Goal: Check status: Check status

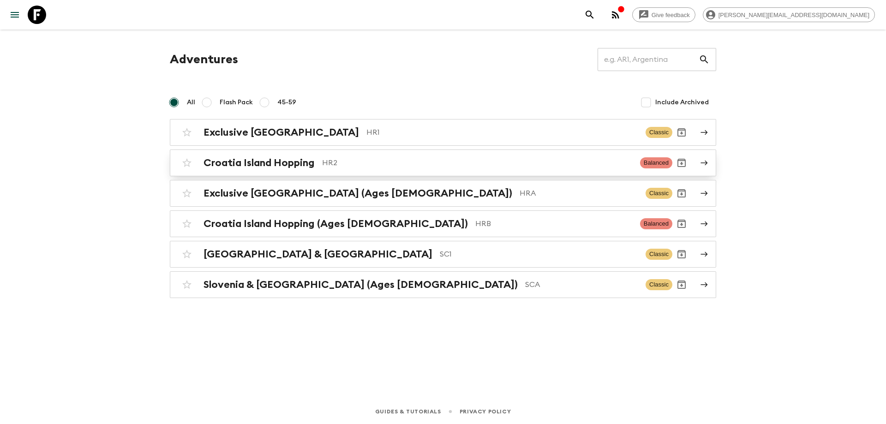
click at [477, 159] on p "HR2" at bounding box center [477, 162] width 310 height 11
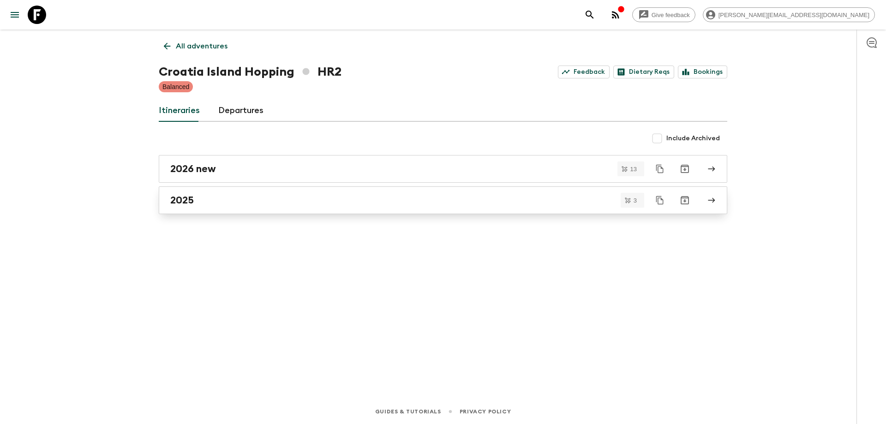
click at [227, 201] on div "2025" at bounding box center [434, 200] width 528 height 12
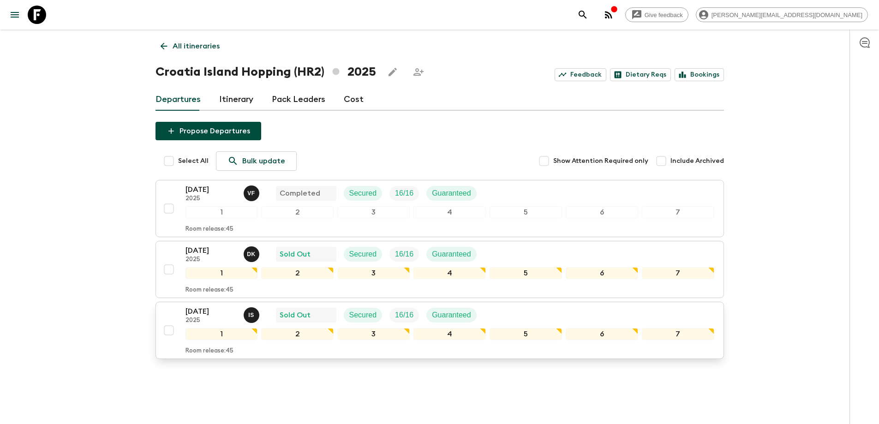
click at [545, 310] on div "[DATE] 2025 I S Sold Out Secured 16 / 16 Guaranteed" at bounding box center [449, 315] width 529 height 18
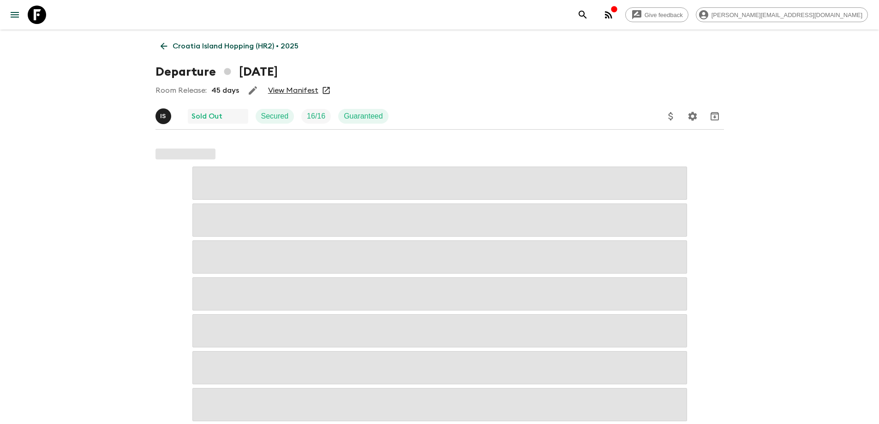
click at [287, 91] on link "View Manifest" at bounding box center [293, 90] width 50 height 9
